Goal: Task Accomplishment & Management: Use online tool/utility

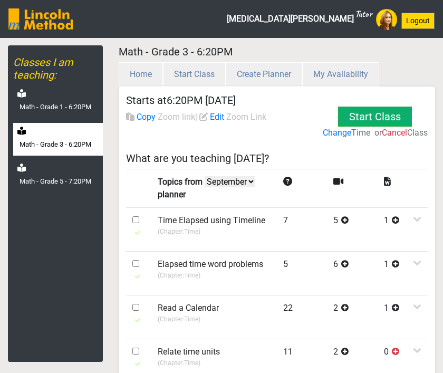
select select "month"
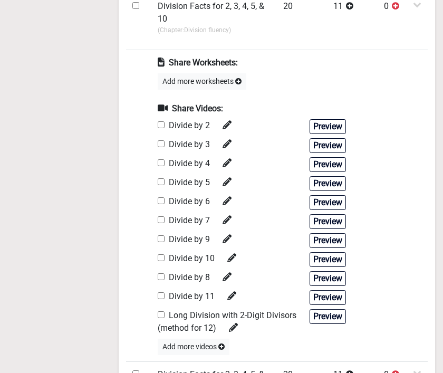
scroll to position [533, 0]
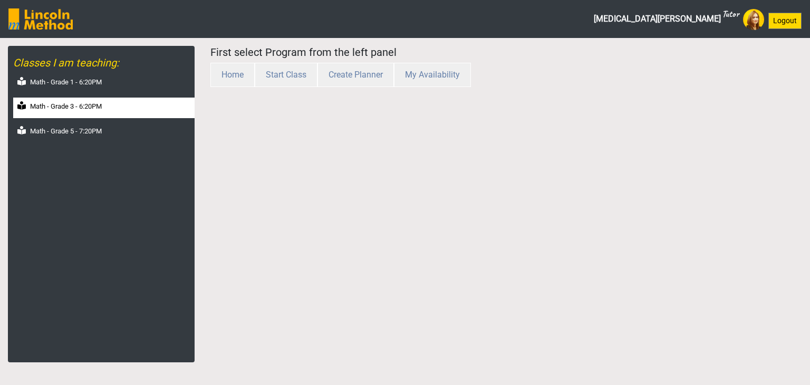
click at [73, 100] on div "Math - Grade 3 - 6:20PM" at bounding box center [103, 108] width 181 height 21
select select "month"
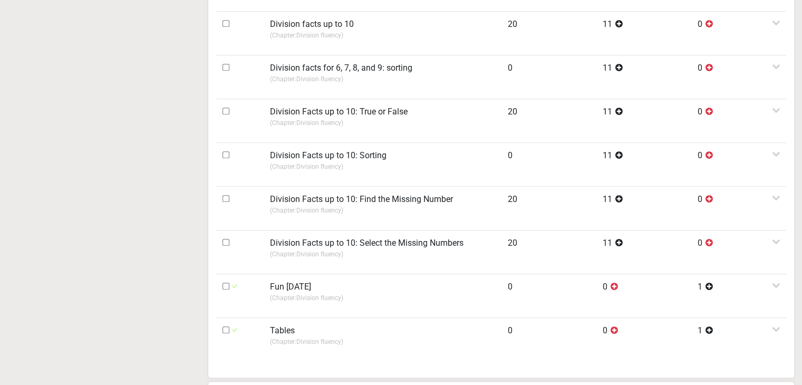
scroll to position [844, 0]
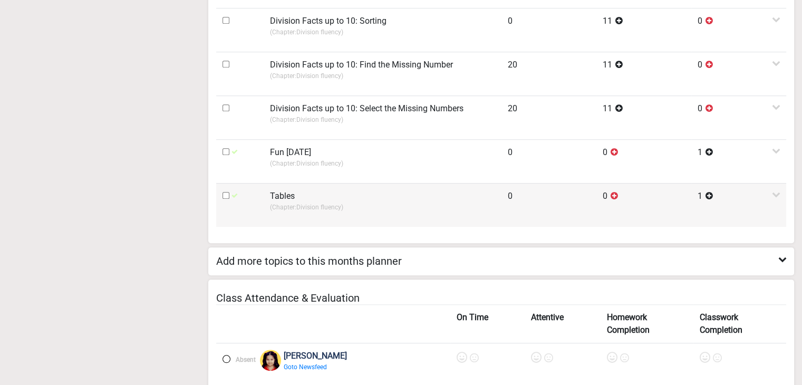
click at [226, 194] on input "checkbox" at bounding box center [226, 195] width 7 height 7
checkbox input "true"
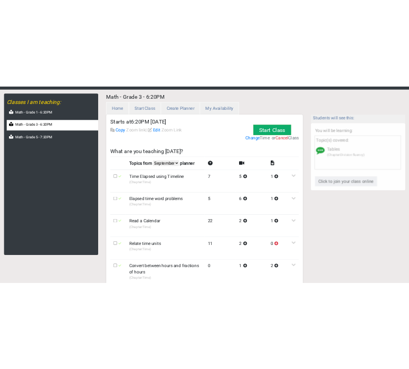
scroll to position [0, 0]
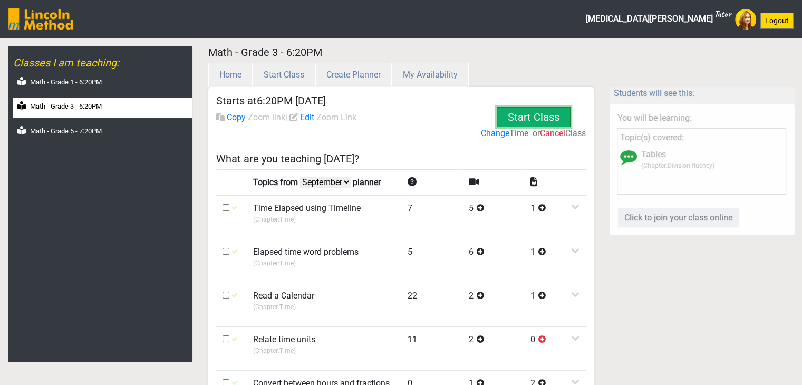
click at [550, 116] on button "Start Class" at bounding box center [534, 117] width 74 height 20
